Goal: Task Accomplishment & Management: Manage account settings

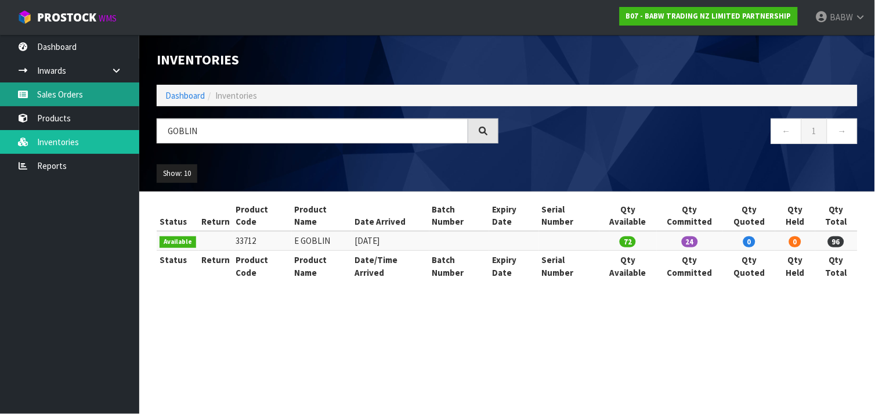
click at [60, 97] on link "Sales Orders" at bounding box center [69, 94] width 139 height 24
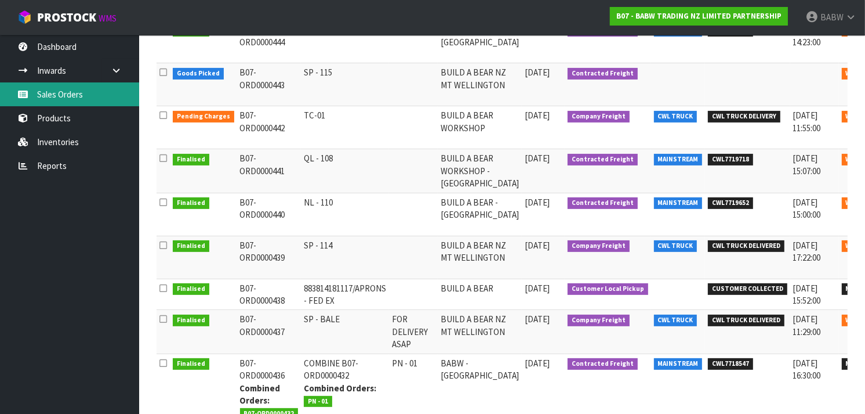
scroll to position [265, 0]
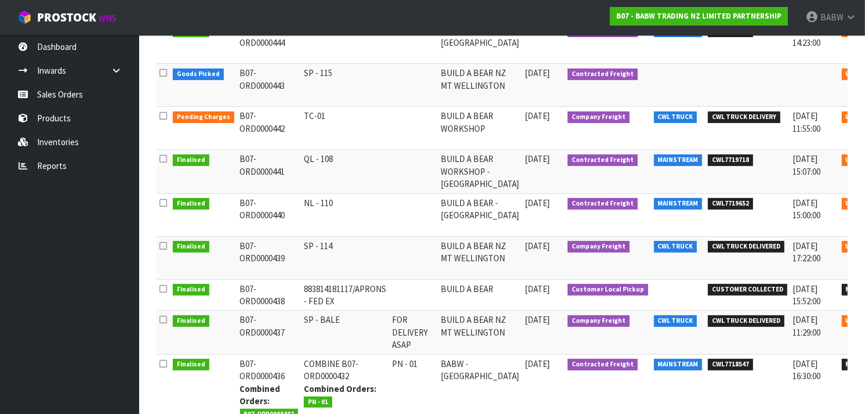
drag, startPoint x: 339, startPoint y: 292, endPoint x: 338, endPoint y: 310, distance: 18.0
click at [338, 310] on td "883814181117/APRONS - FED EX" at bounding box center [345, 294] width 88 height 31
drag, startPoint x: 338, startPoint y: 310, endPoint x: 334, endPoint y: 292, distance: 18.3
click at [334, 292] on td "883814181117/APRONS - FED EX" at bounding box center [345, 294] width 88 height 31
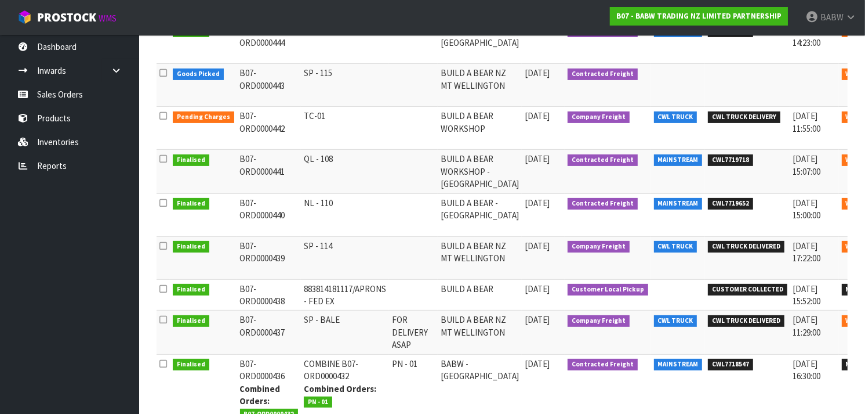
click at [334, 292] on td "883814181117/APRONS - FED EX" at bounding box center [345, 294] width 88 height 31
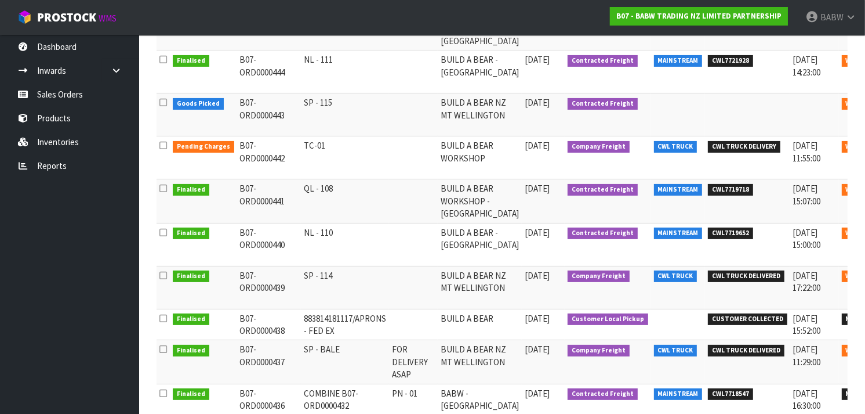
scroll to position [0, 26]
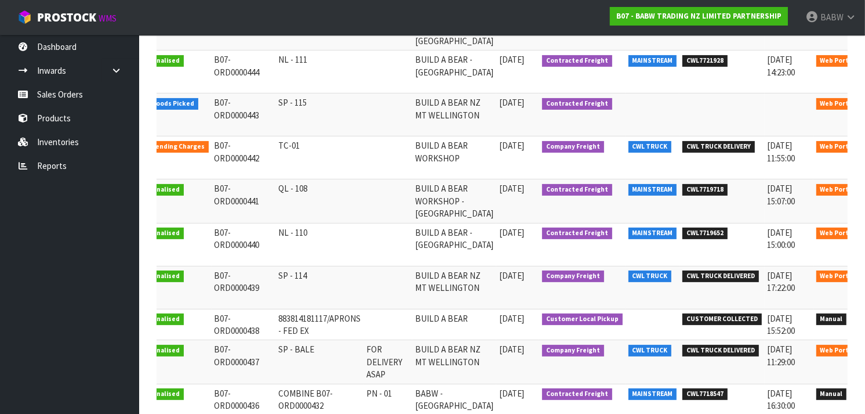
click at [874, 149] on icon at bounding box center [878, 148] width 9 height 8
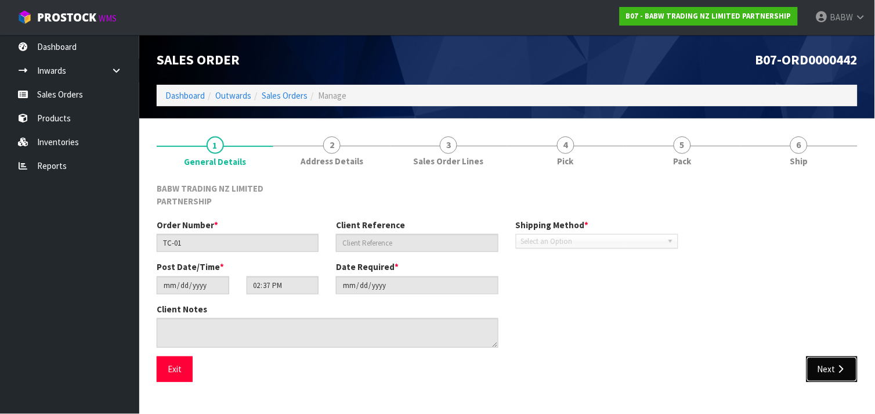
click at [834, 363] on button "Next" at bounding box center [831, 368] width 51 height 25
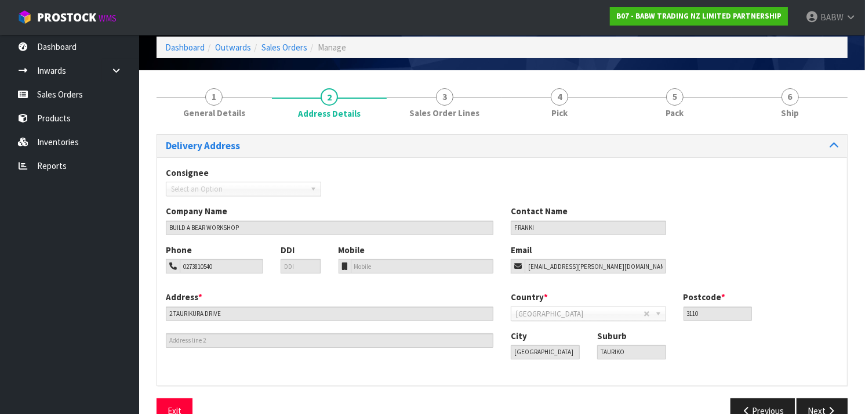
scroll to position [74, 0]
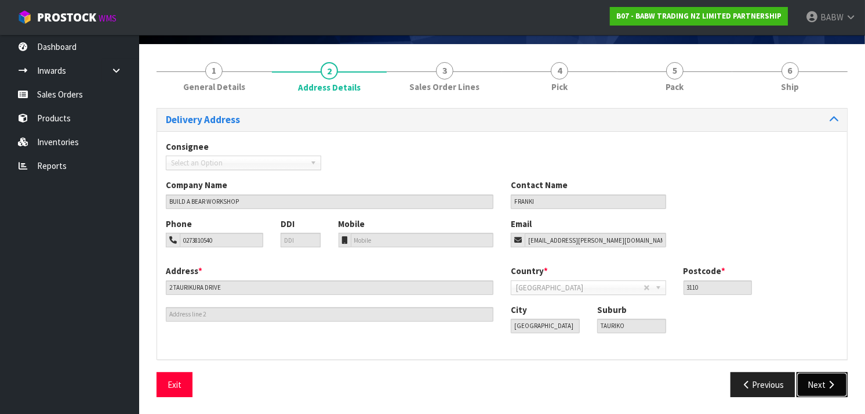
click at [834, 383] on icon "button" at bounding box center [831, 384] width 11 height 9
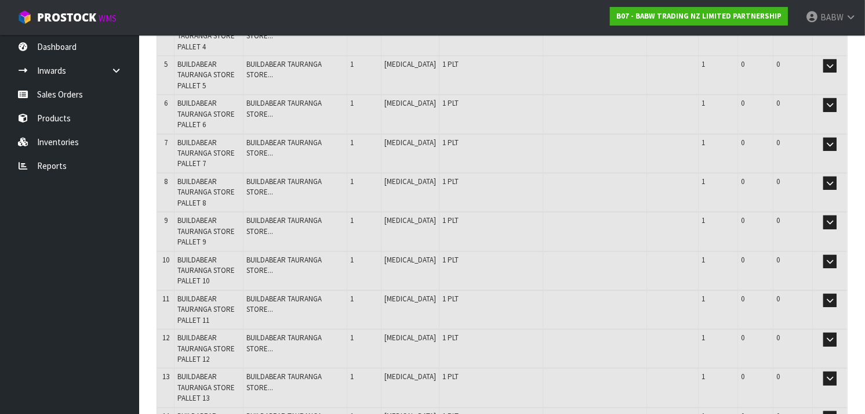
scroll to position [468, 0]
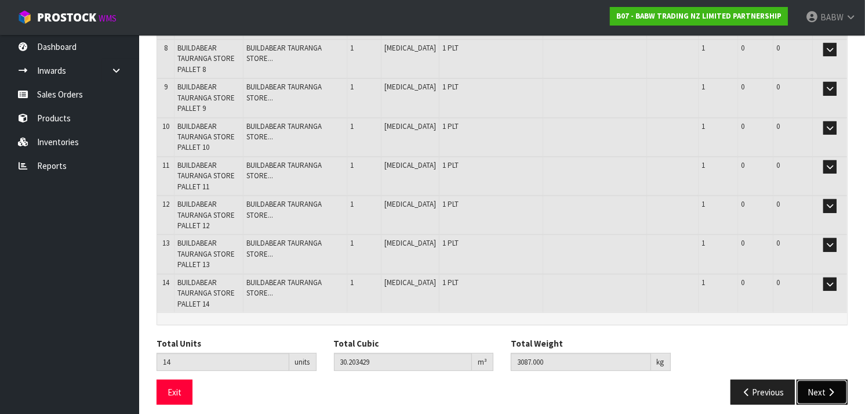
click at [831, 387] on icon "button" at bounding box center [831, 391] width 11 height 9
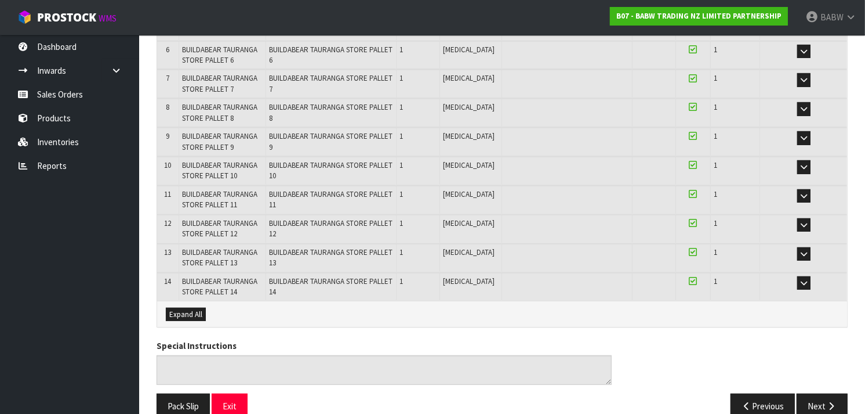
scroll to position [381, 0]
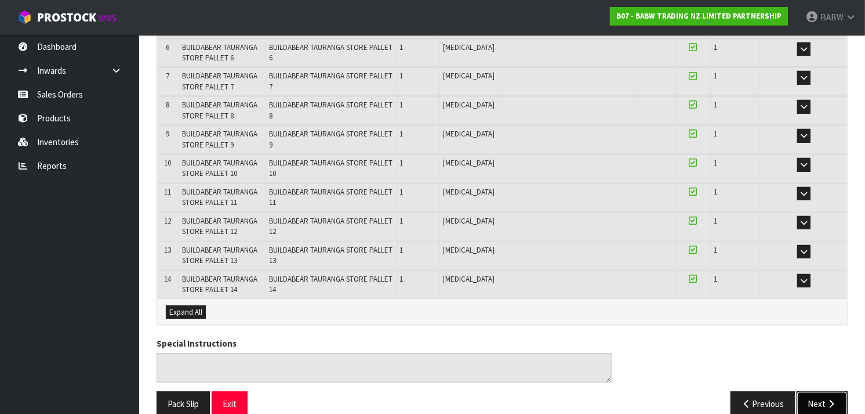
click at [815, 401] on button "Next" at bounding box center [822, 403] width 51 height 25
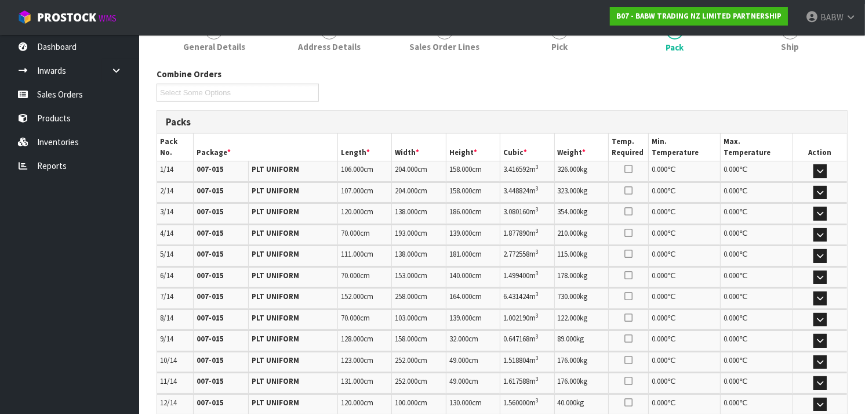
scroll to position [0, 0]
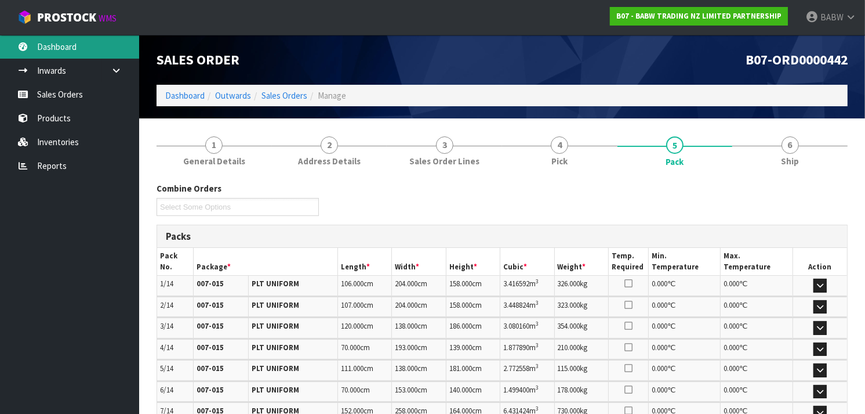
click at [66, 43] on link "Dashboard" at bounding box center [69, 47] width 139 height 24
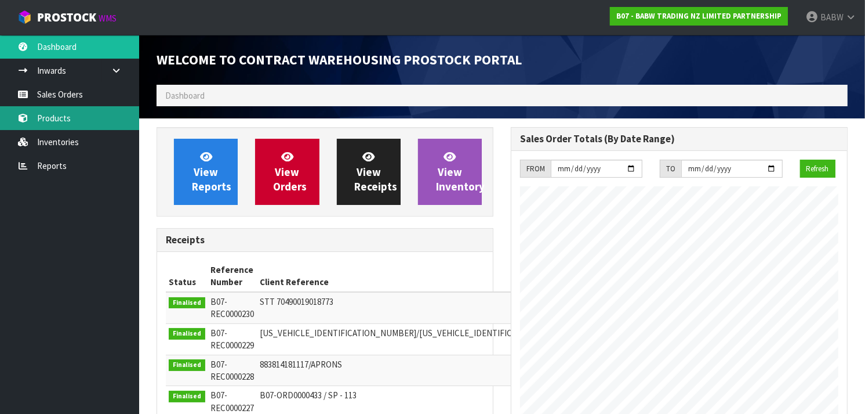
click at [95, 111] on link "Products" at bounding box center [69, 118] width 139 height 24
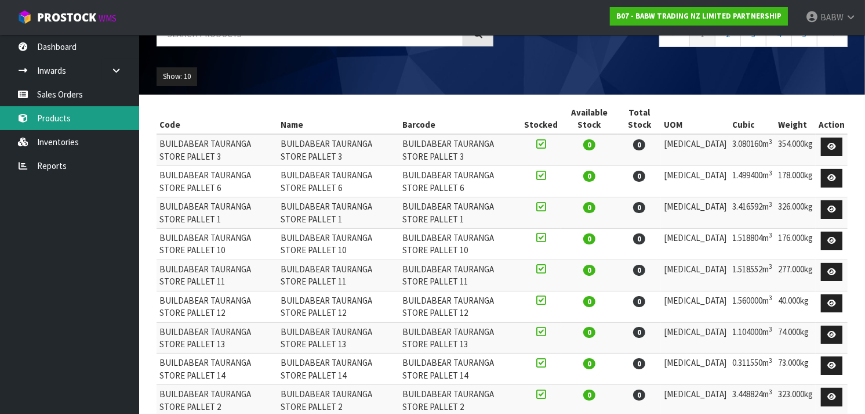
scroll to position [96, 0]
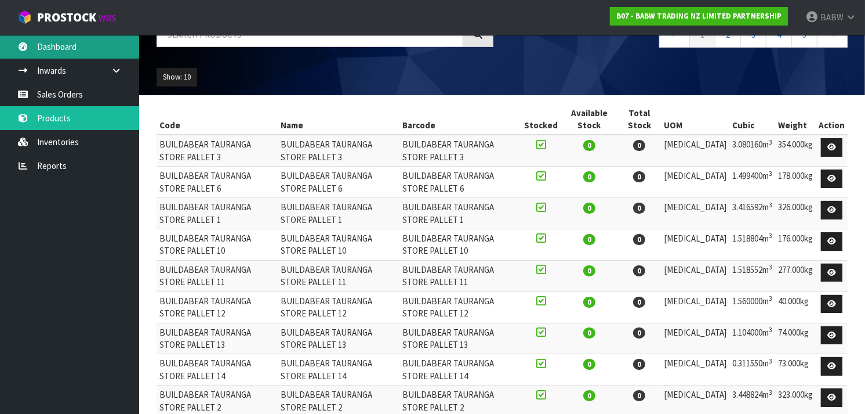
click at [58, 45] on link "Dashboard" at bounding box center [69, 47] width 139 height 24
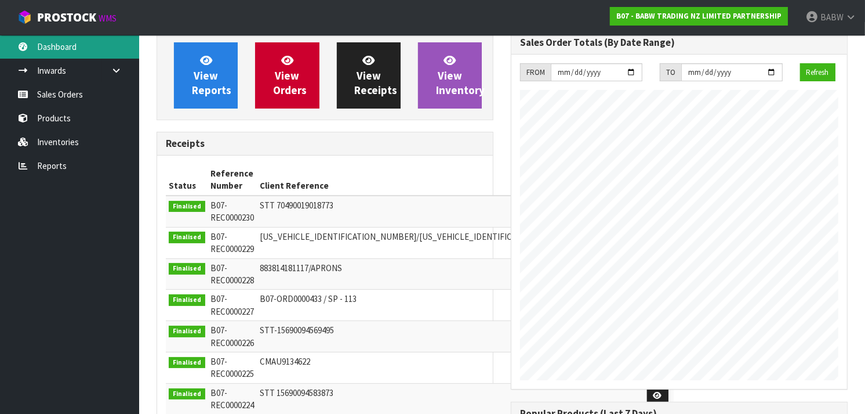
scroll to position [644, 354]
